Goal: Transaction & Acquisition: Purchase product/service

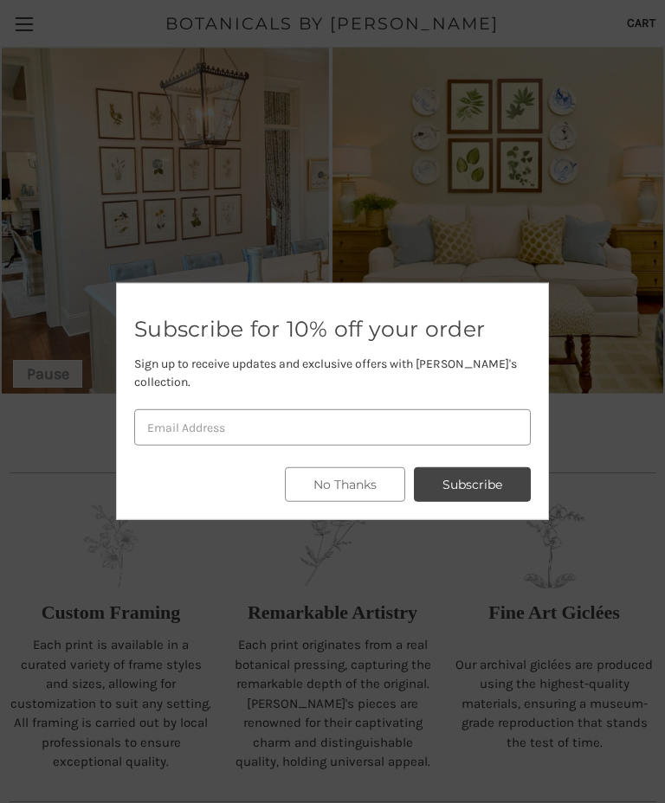
click at [559, 333] on div at bounding box center [332, 401] width 665 height 803
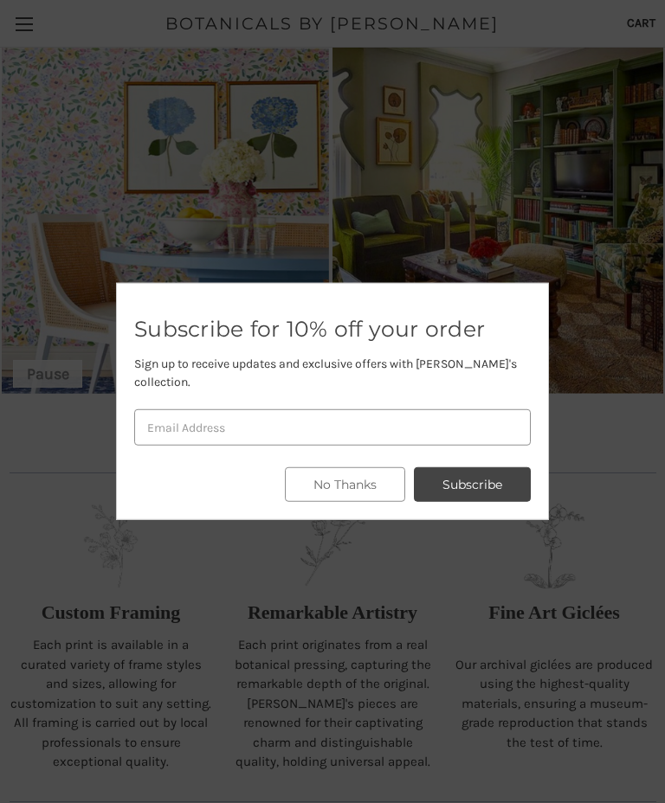
click at [611, 260] on div at bounding box center [332, 401] width 665 height 803
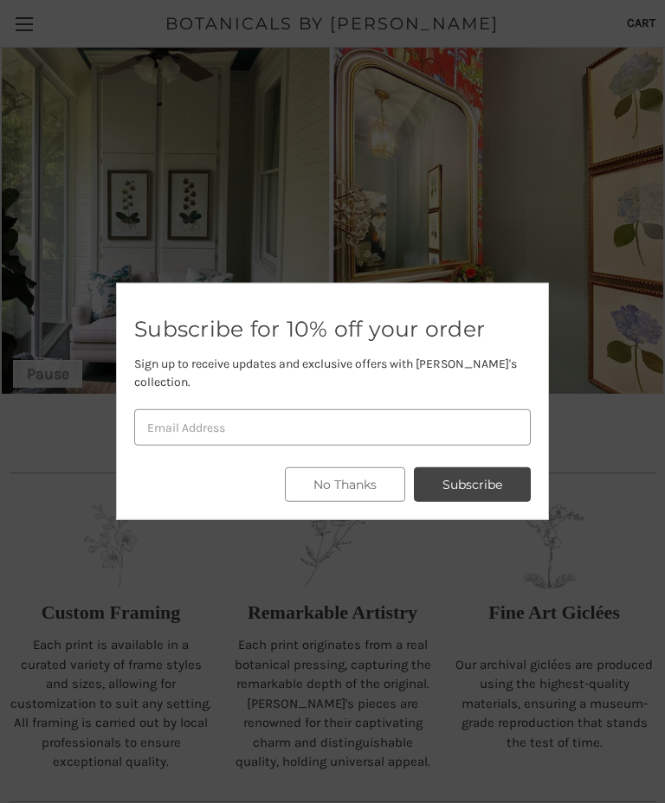
click at [372, 483] on button "No Thanks" at bounding box center [345, 484] width 120 height 35
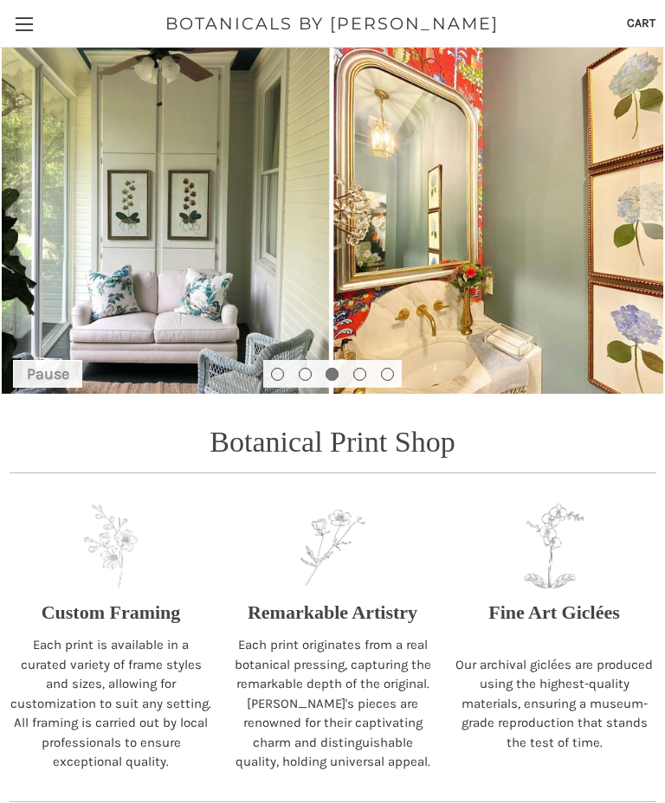
click at [18, 22] on link "Toggle menu" at bounding box center [24, 24] width 48 height 48
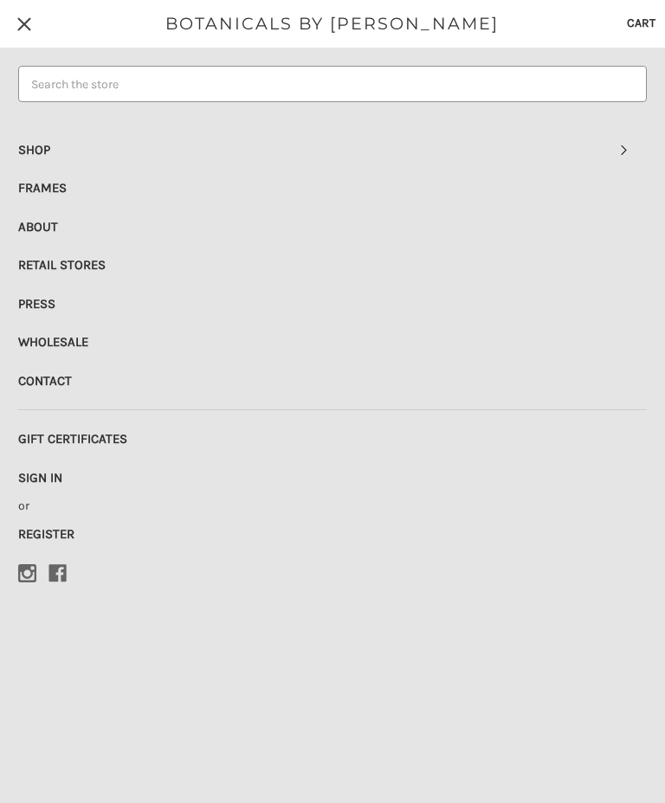
click at [42, 146] on link "Shop" at bounding box center [332, 150] width 628 height 38
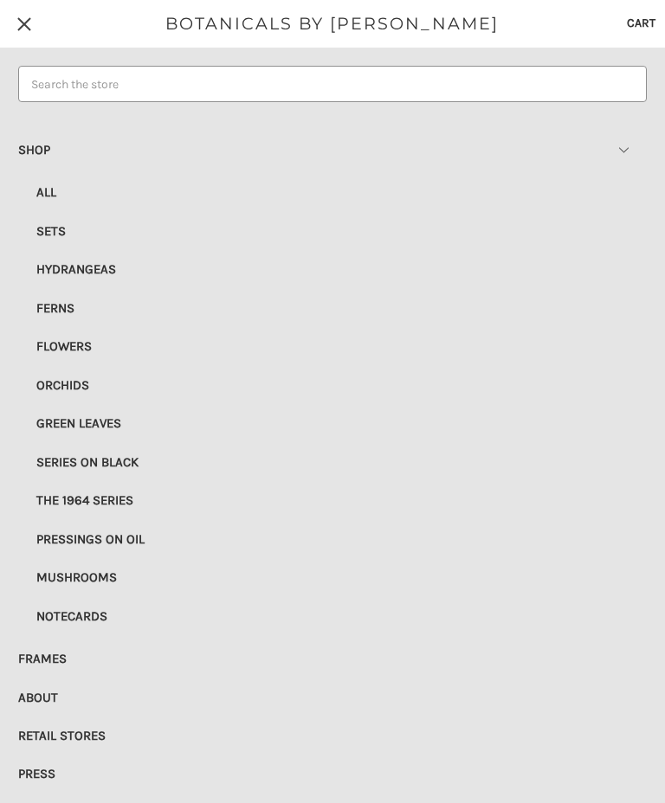
click at [65, 299] on link "Ferns" at bounding box center [332, 309] width 628 height 20
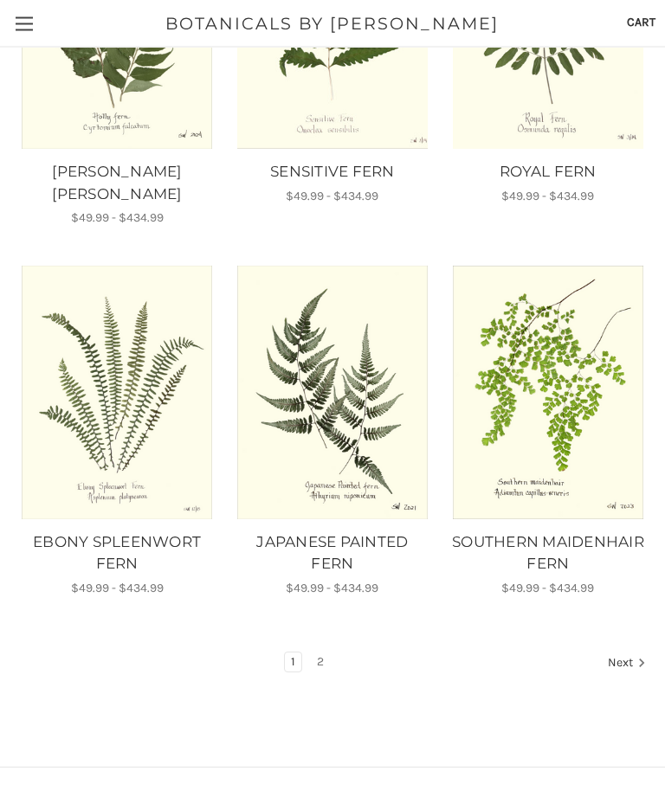
scroll to position [1360, 0]
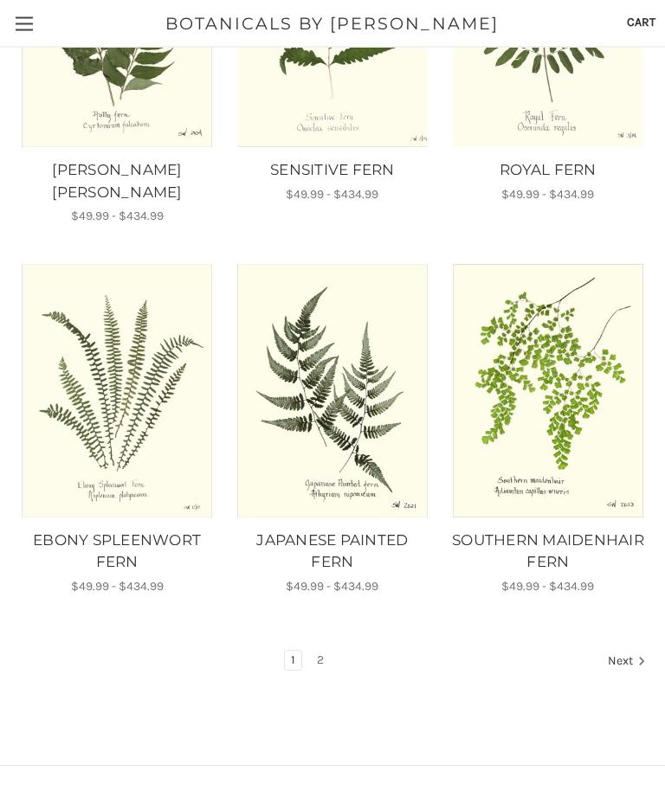
click at [622, 652] on link "Next" at bounding box center [623, 663] width 44 height 22
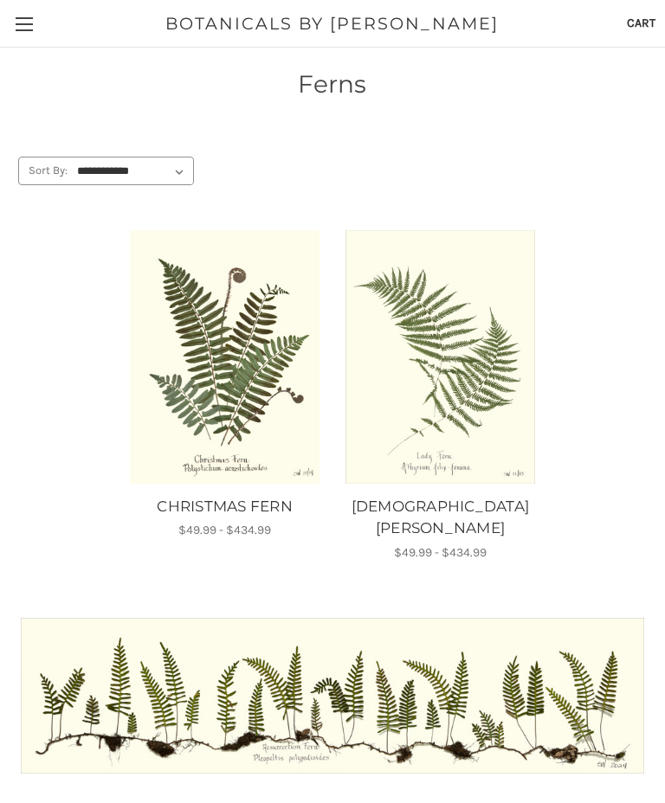
click at [247, 359] on img "CHRISTMAS FERN, Price range from $49.99 to $434.99\a\a" at bounding box center [225, 357] width 192 height 254
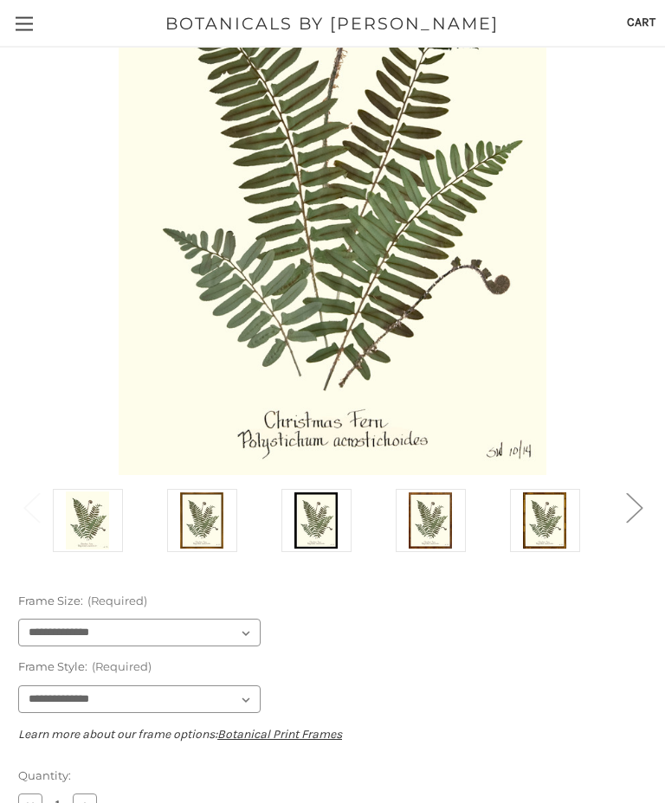
scroll to position [318, 0]
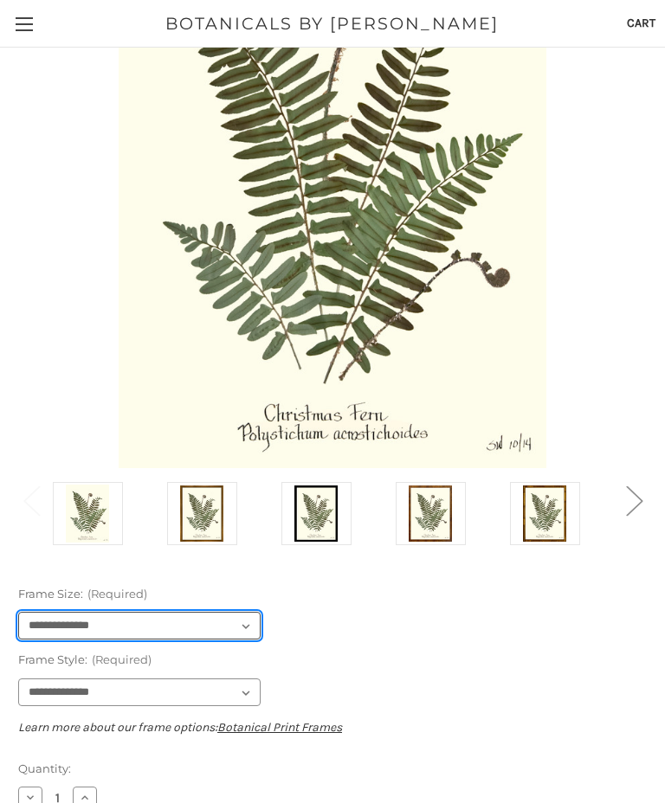
click at [247, 622] on select "**********" at bounding box center [139, 626] width 242 height 28
select select "****"
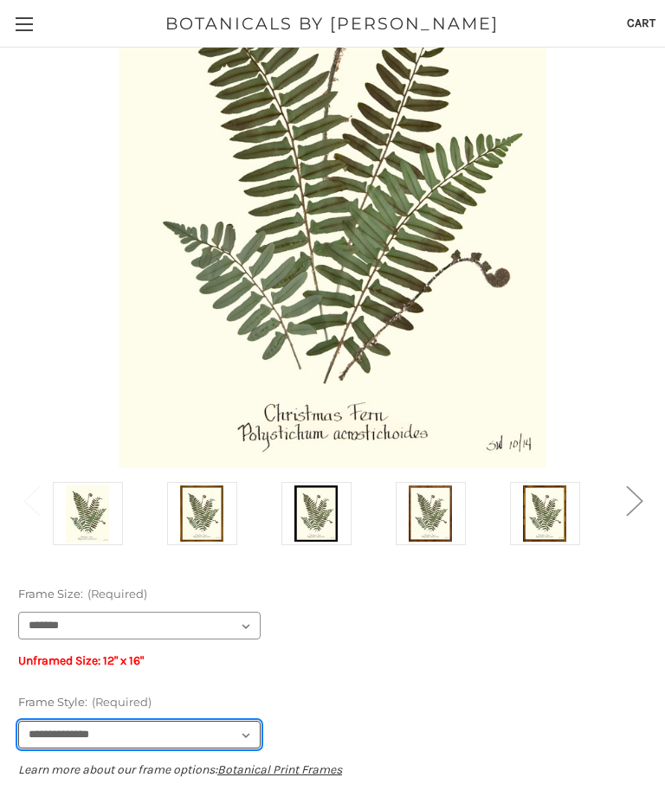
click at [243, 733] on select "**********" at bounding box center [139, 735] width 242 height 28
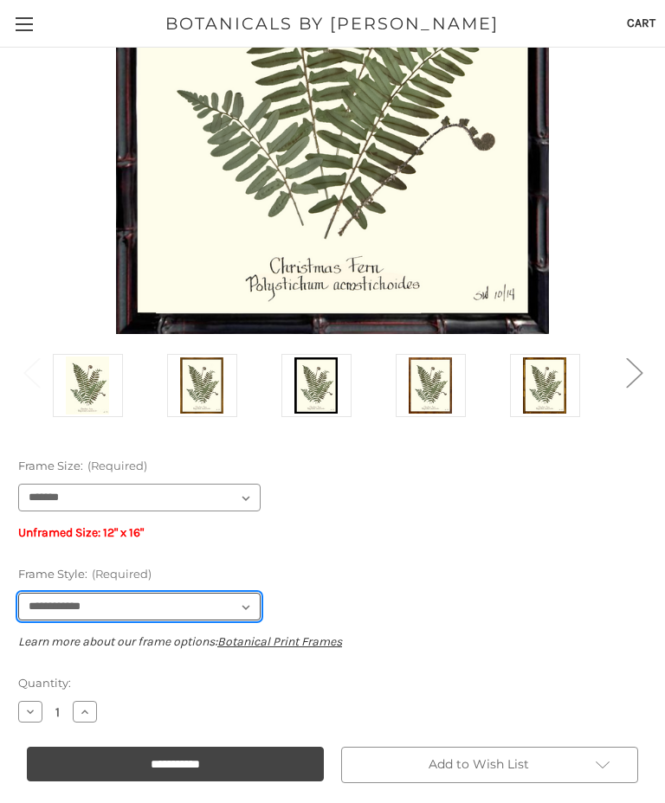
scroll to position [464, 0]
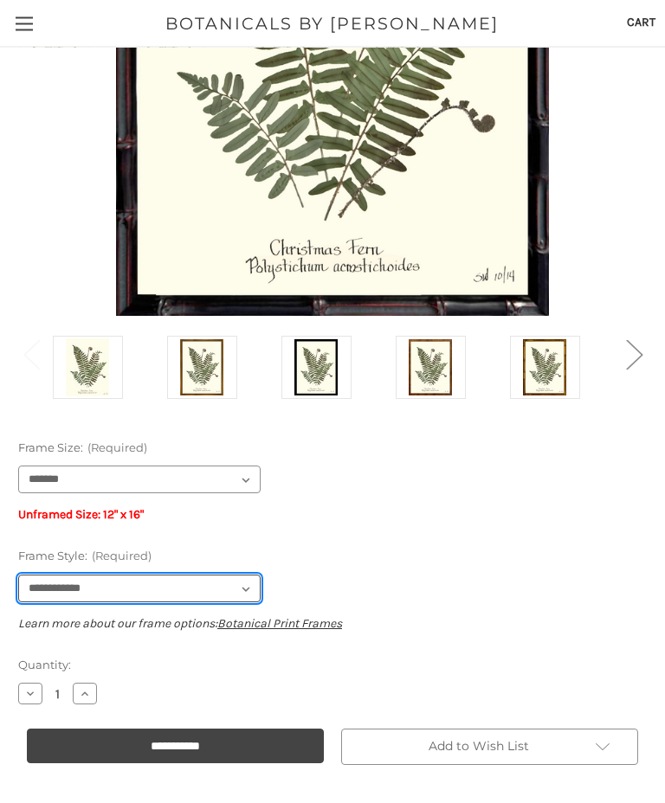
click at [247, 594] on select "**********" at bounding box center [139, 589] width 242 height 28
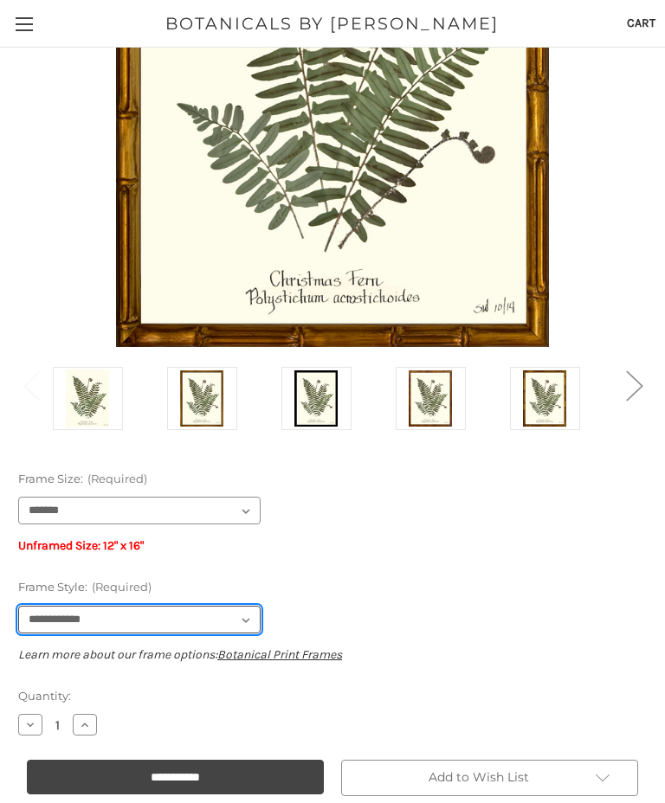
scroll to position [453, 0]
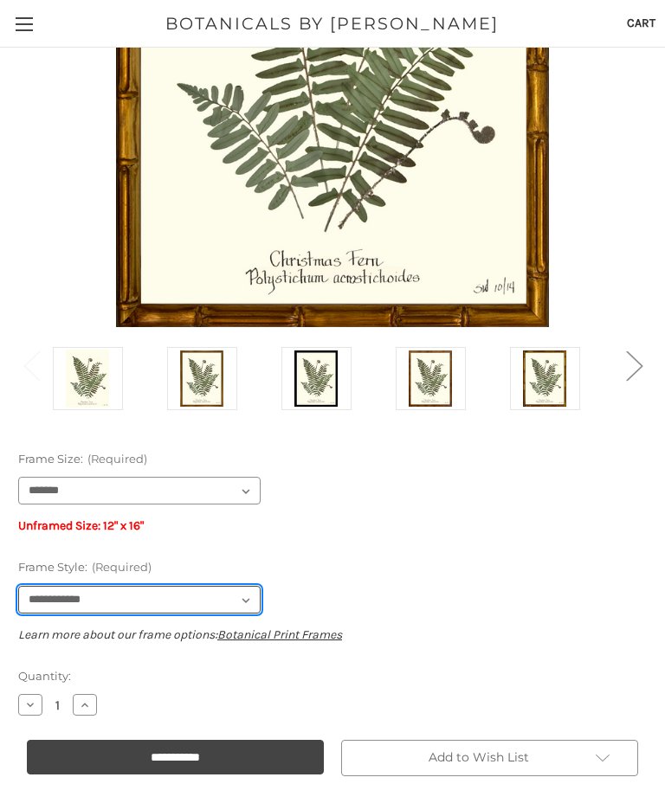
click at [241, 601] on select "**********" at bounding box center [139, 600] width 242 height 28
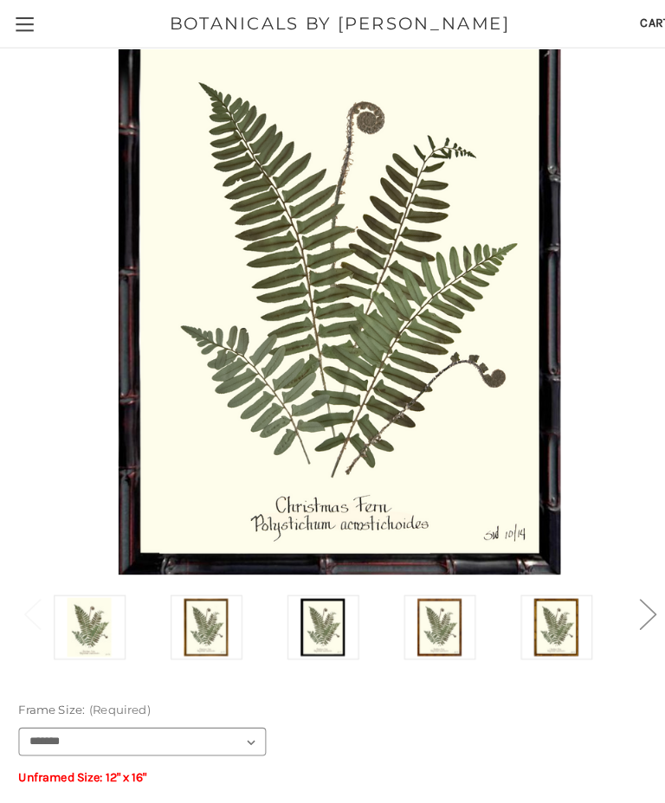
scroll to position [226, 0]
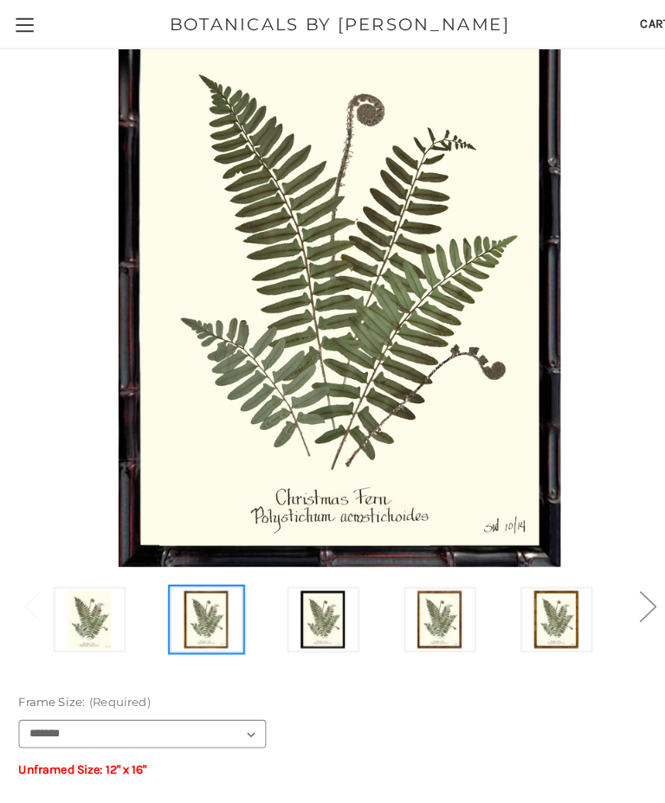
click at [200, 605] on img at bounding box center [201, 606] width 43 height 58
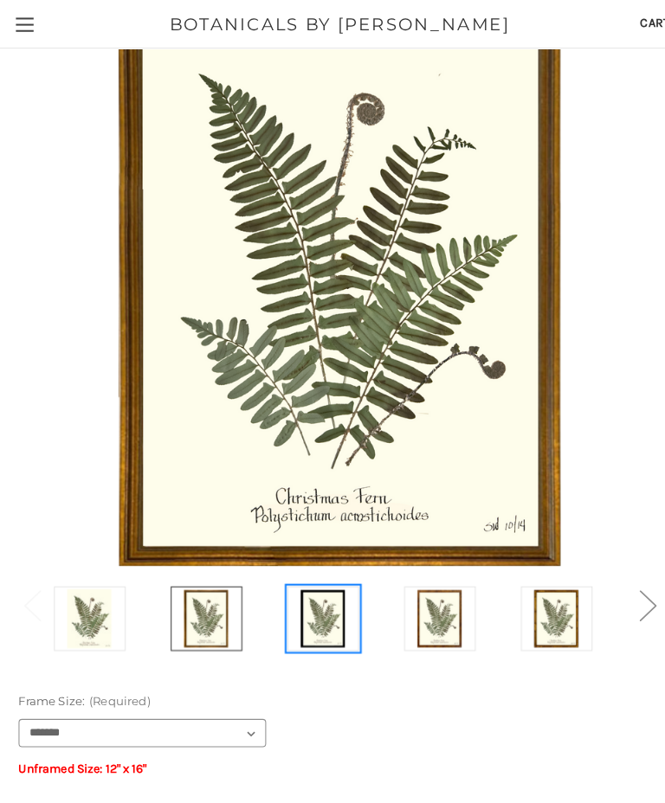
click at [313, 614] on img at bounding box center [315, 606] width 43 height 58
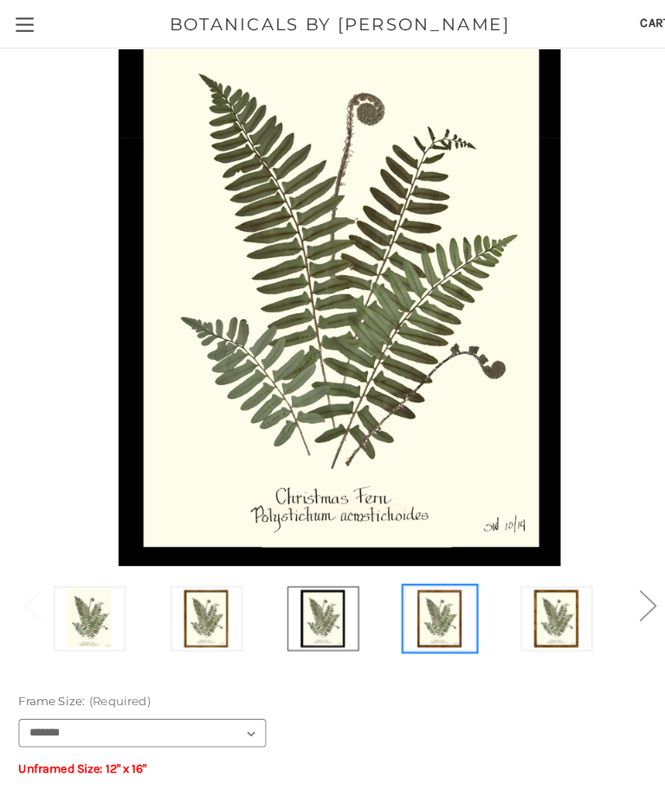
click at [432, 605] on img at bounding box center [429, 606] width 43 height 58
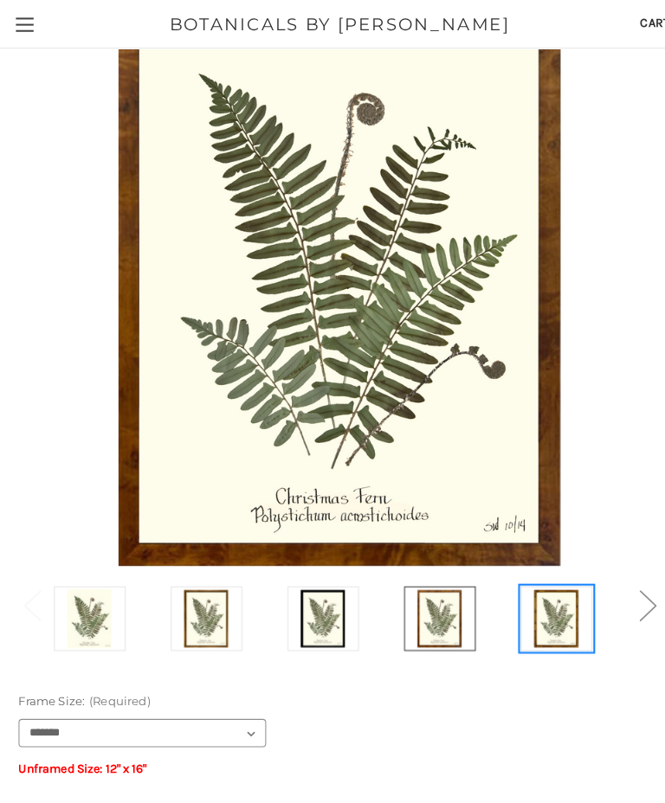
click at [540, 611] on img at bounding box center [544, 606] width 43 height 58
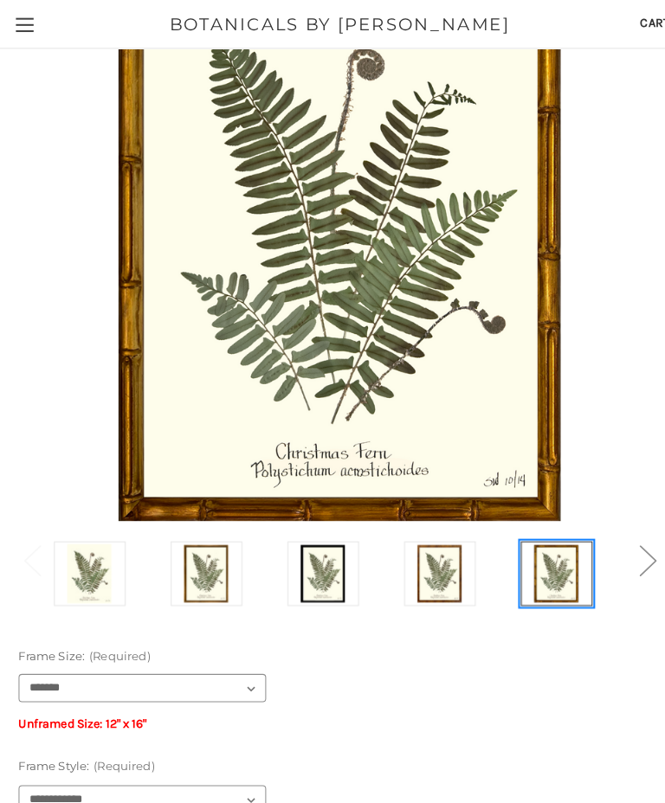
scroll to position [271, 0]
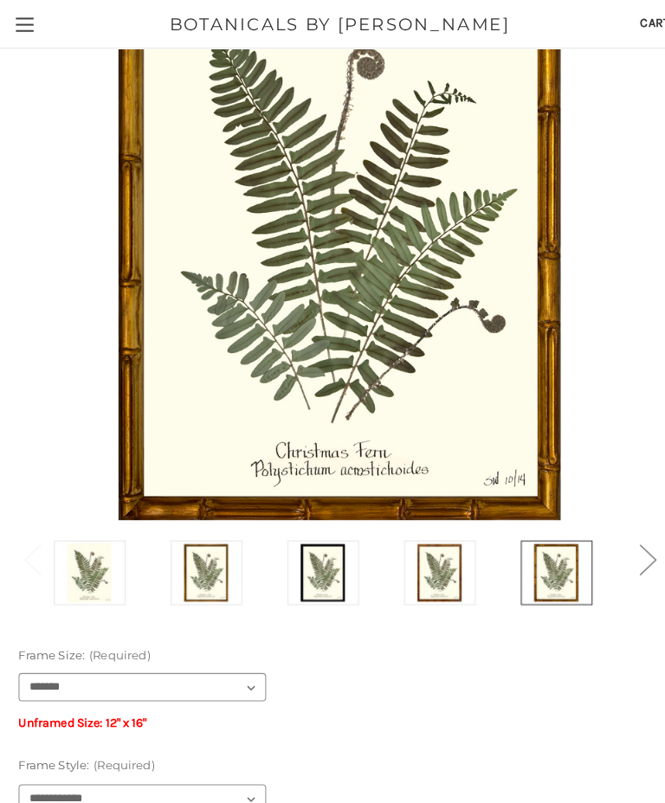
click at [646, 558] on button "Next" at bounding box center [633, 548] width 35 height 53
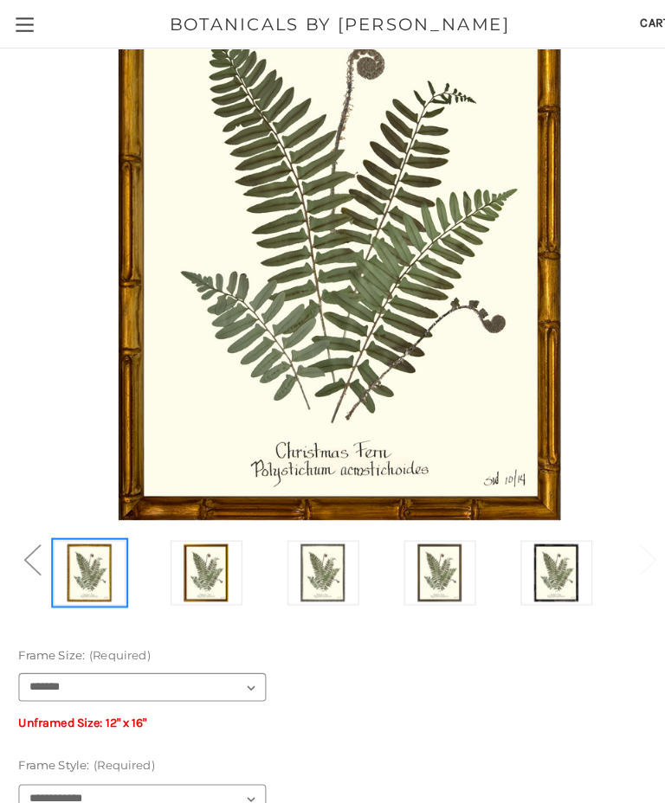
click at [93, 561] on img at bounding box center [87, 561] width 43 height 58
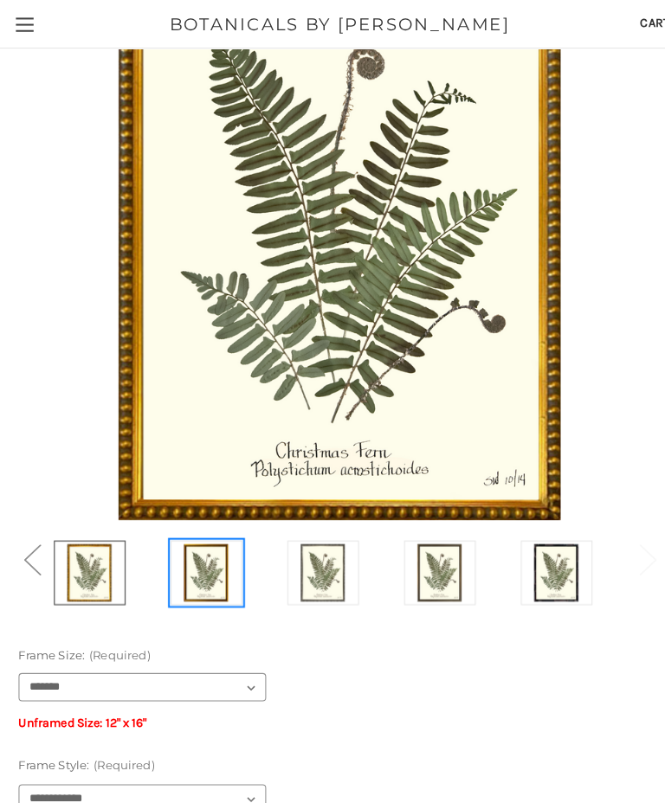
click at [205, 563] on img at bounding box center [201, 561] width 43 height 58
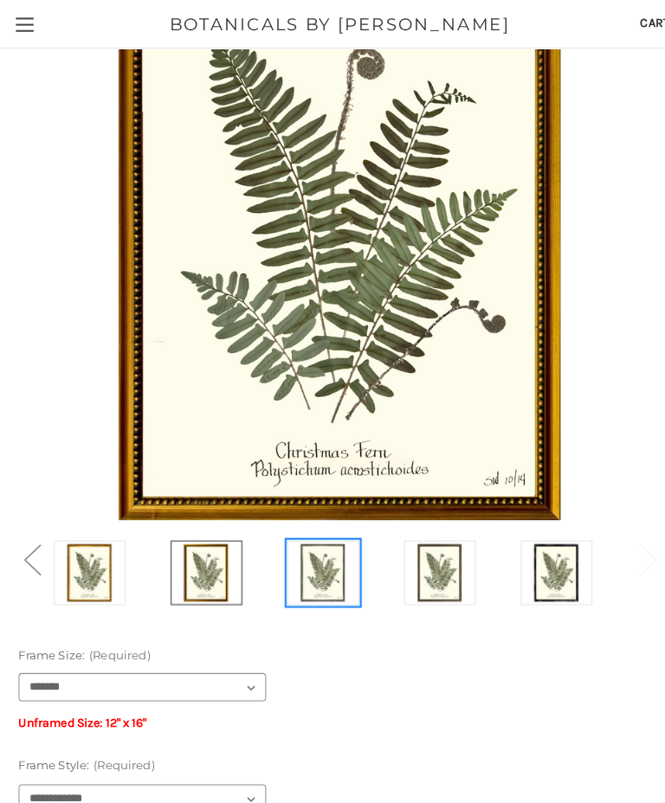
click at [324, 562] on img at bounding box center [315, 561] width 43 height 58
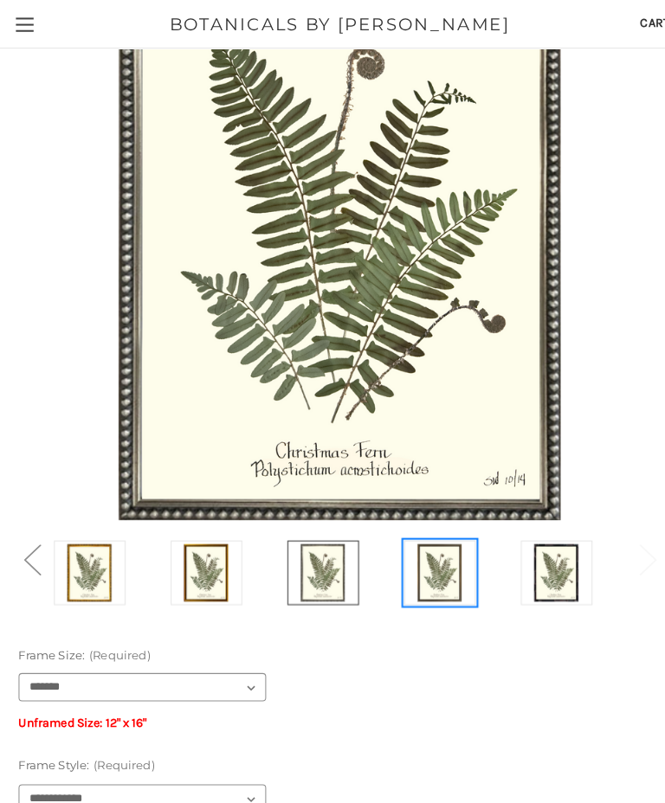
click at [423, 559] on img at bounding box center [429, 561] width 43 height 58
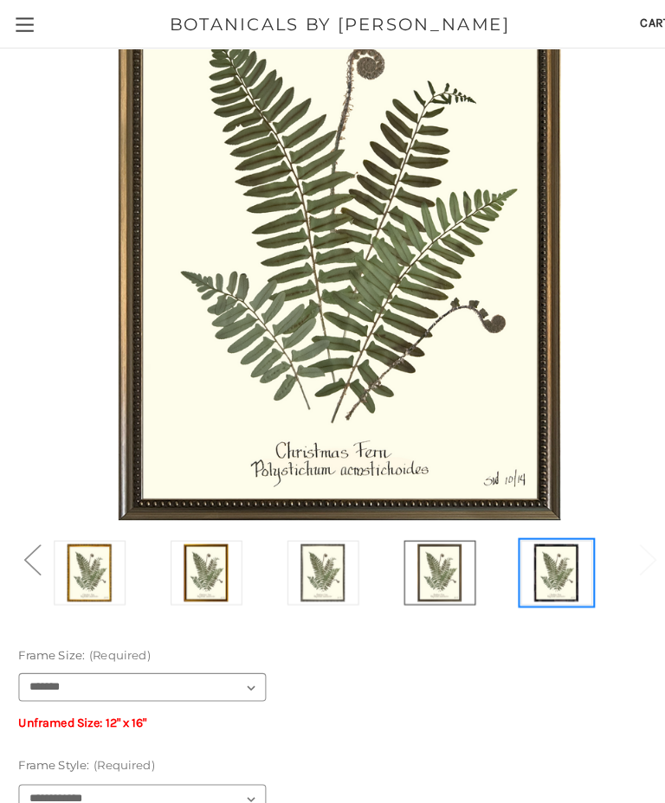
click at [549, 561] on img at bounding box center [544, 561] width 43 height 58
select select "****"
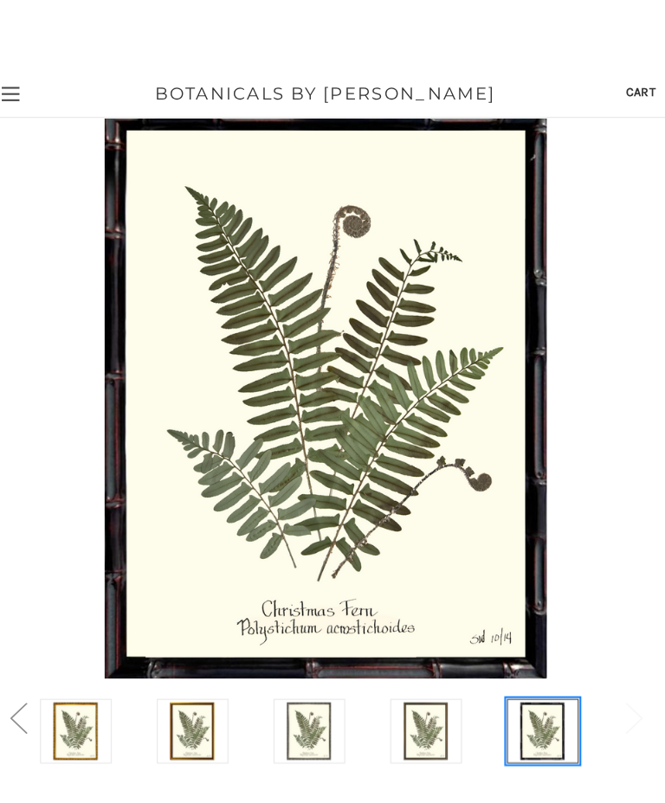
scroll to position [0, 0]
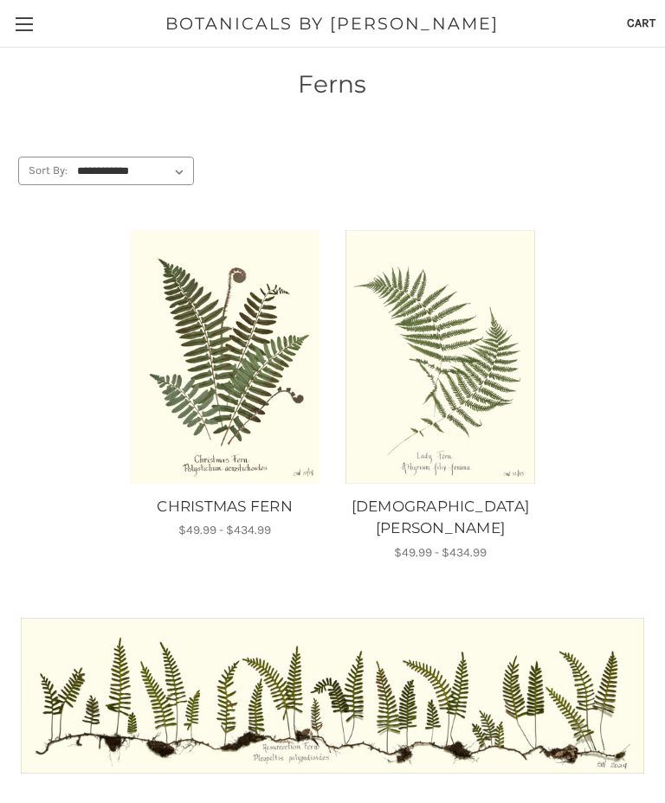
click at [25, 25] on link "Toggle menu" at bounding box center [24, 24] width 48 height 48
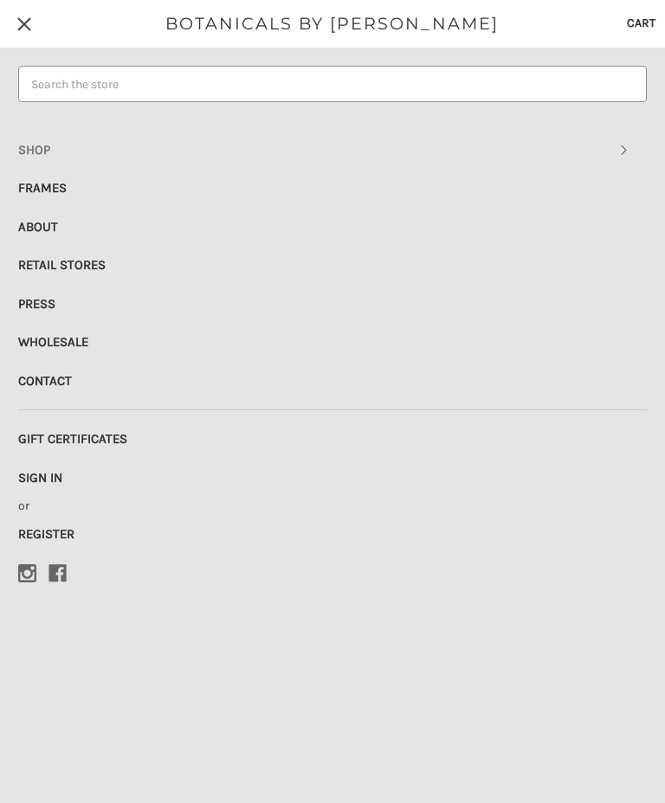
click at [54, 186] on link "Frames" at bounding box center [332, 188] width 628 height 38
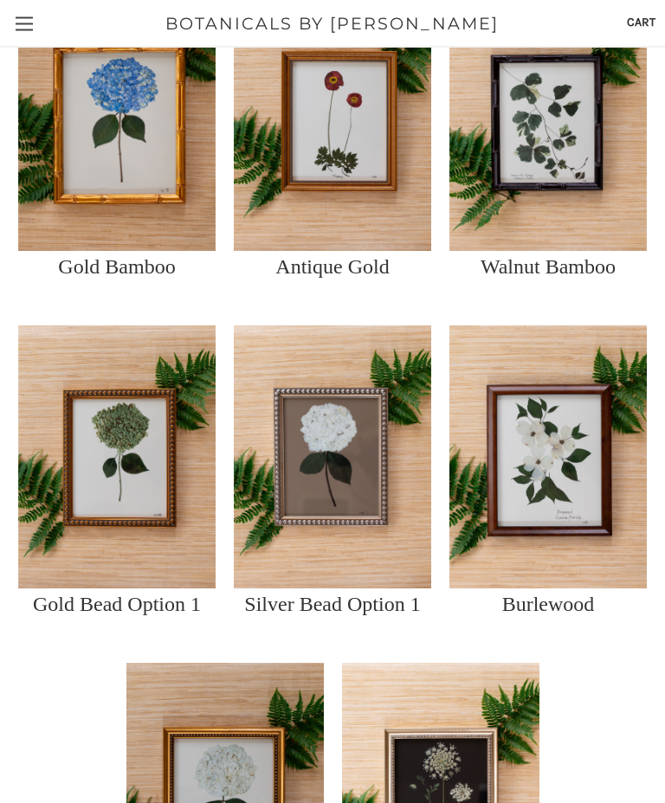
scroll to position [515, 0]
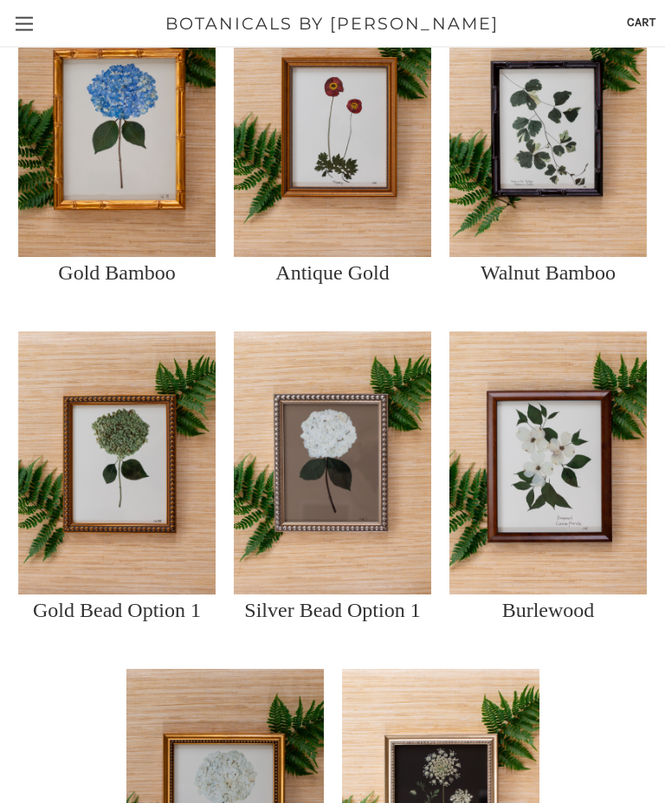
click at [593, 194] on img at bounding box center [547, 126] width 197 height 263
click at [594, 289] on p "Walnut Bamboo" at bounding box center [547, 273] width 135 height 31
click at [582, 209] on img at bounding box center [547, 126] width 197 height 263
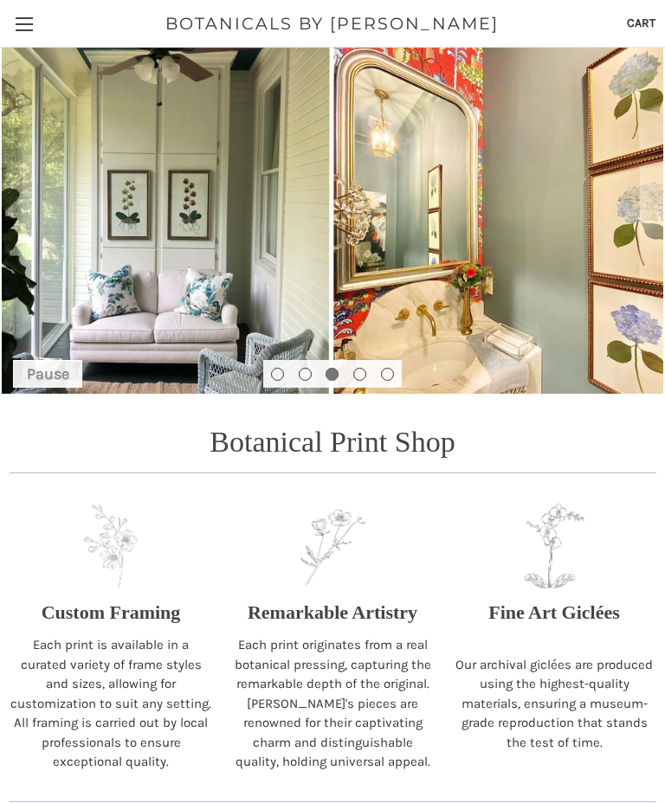
click at [27, 23] on span "Toggle menu" at bounding box center [24, 24] width 17 height 2
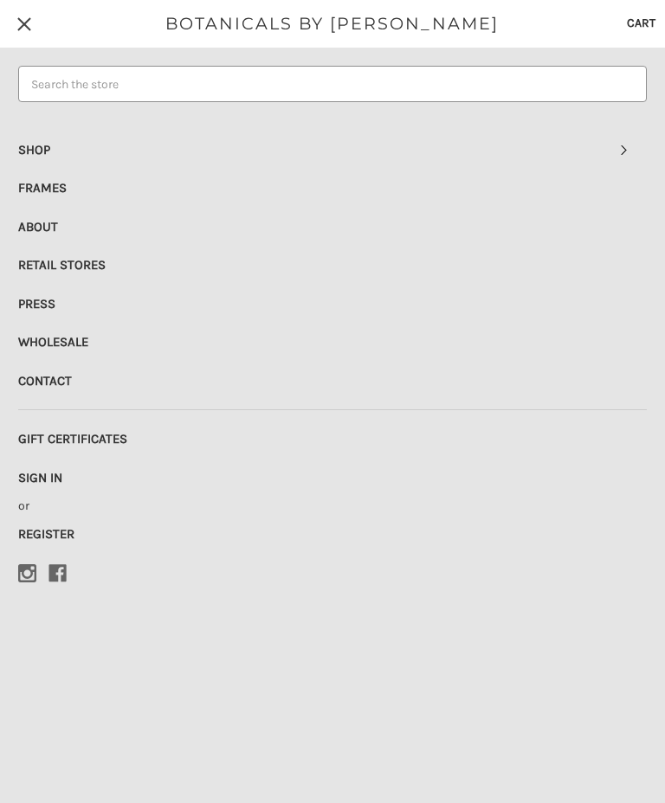
click at [37, 145] on link "Shop" at bounding box center [332, 150] width 628 height 38
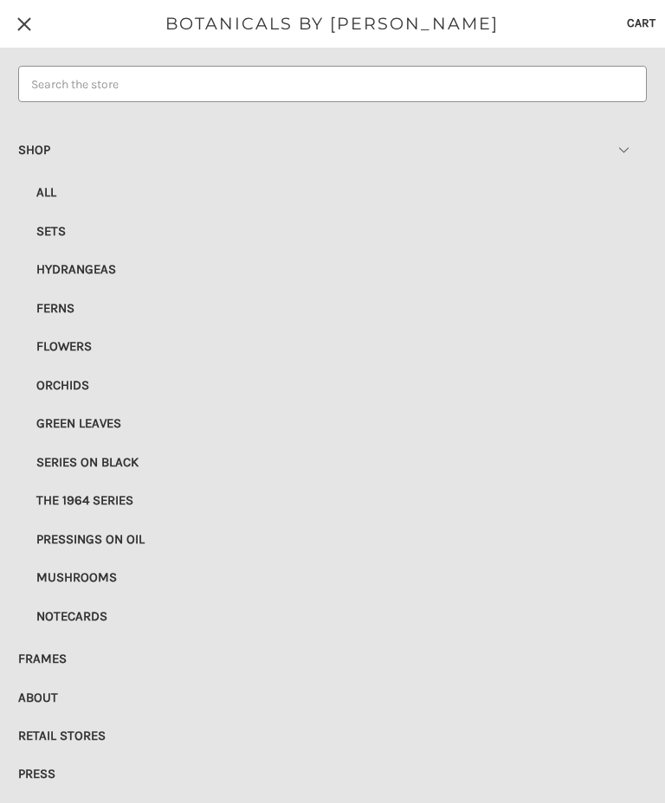
click at [107, 418] on link "Green Leaves" at bounding box center [332, 424] width 628 height 20
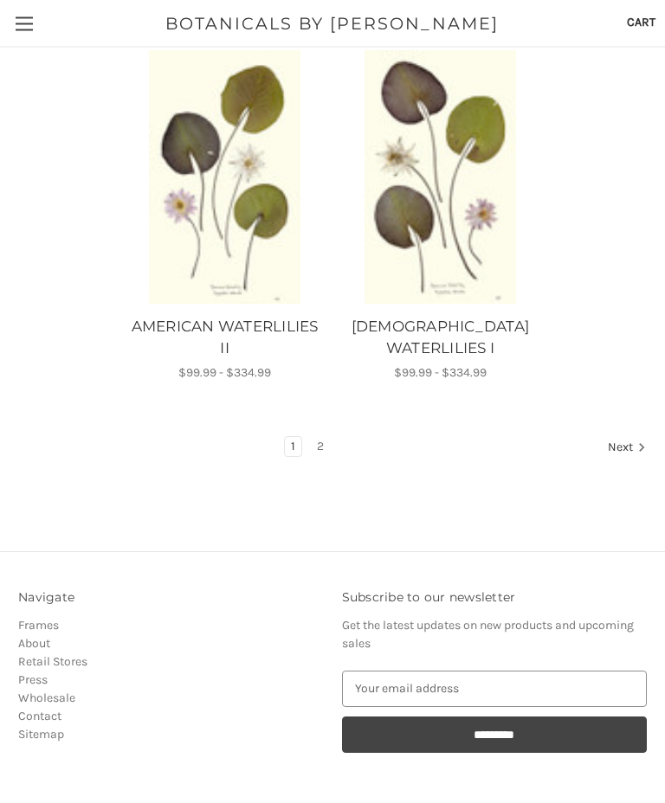
scroll to position [2282, 0]
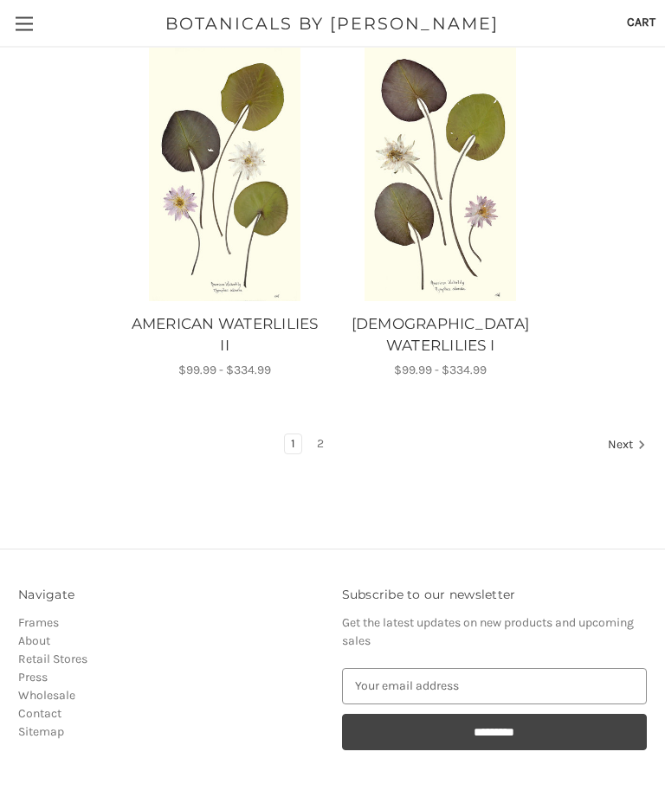
click at [624, 449] on link "Next" at bounding box center [623, 446] width 44 height 22
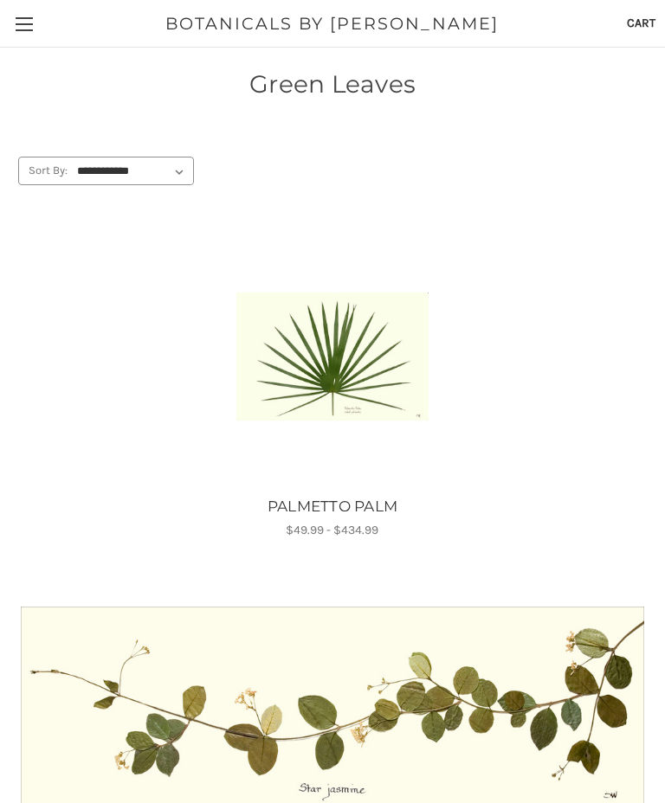
click at [350, 358] on img "PALMETTO PALM, Price range from $49.99 to $434.99\a\a" at bounding box center [332, 356] width 192 height 128
